Goal: Task Accomplishment & Management: Use online tool/utility

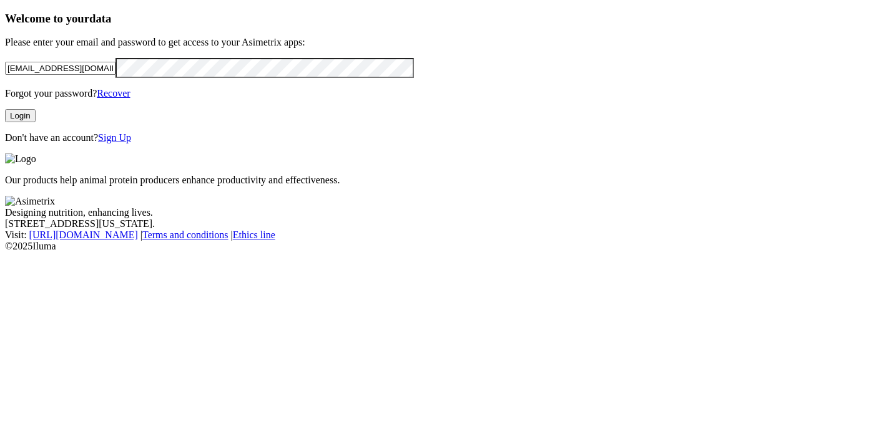
drag, startPoint x: 211, startPoint y: 100, endPoint x: -4, endPoint y: 101, distance: 215.4
click at [0, 101] on html "Welcome to your data Please enter your email and password to get access to your…" at bounding box center [444, 128] width 889 height 257
click at [0, 122] on html "Welcome to your data Please enter your email and password to get access to your…" at bounding box center [444, 128] width 889 height 257
drag, startPoint x: 226, startPoint y: 99, endPoint x: -4, endPoint y: 107, distance: 230.5
click at [0, 107] on html "Welcome to your data Please enter your email and password to get access to your…" at bounding box center [444, 128] width 889 height 257
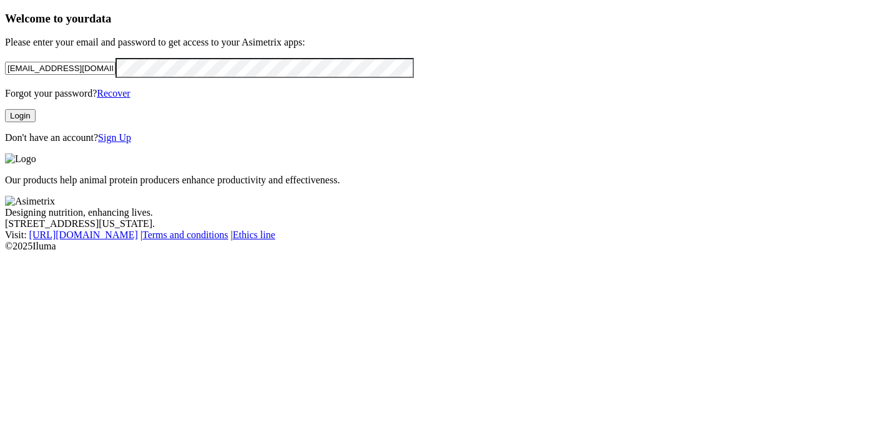
drag, startPoint x: 221, startPoint y: 96, endPoint x: -4, endPoint y: 96, distance: 225.4
click at [0, 96] on html "Welcome to your data Please enter your email and password to get access to your…" at bounding box center [444, 128] width 889 height 257
paste input "edwar.[PERSON_NAME]@somoscmi"
type input "[EMAIL_ADDRESS][PERSON_NAME][DOMAIN_NAME]"
drag, startPoint x: 187, startPoint y: 179, endPoint x: 244, endPoint y: 165, distance: 59.1
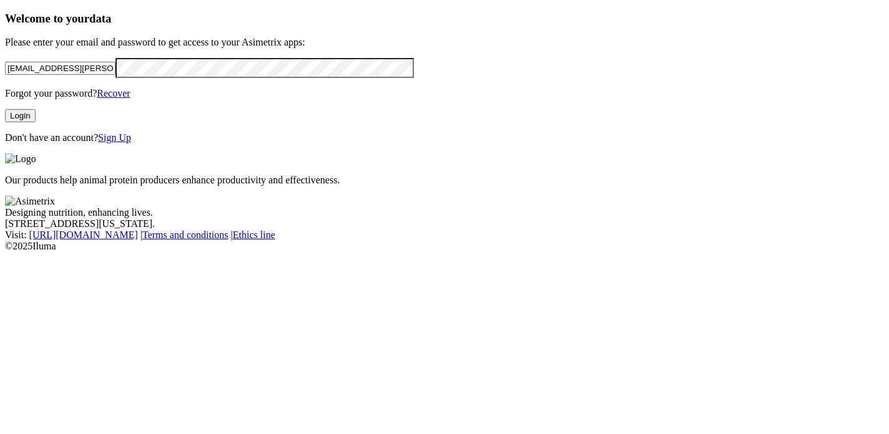
click at [36, 122] on button "Login" at bounding box center [20, 115] width 31 height 13
